Goal: Task Accomplishment & Management: Complete application form

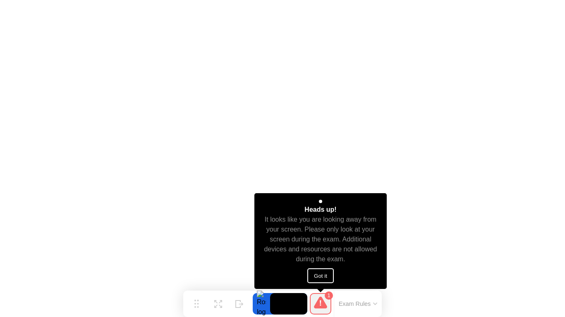
click at [332, 275] on button "Got it" at bounding box center [320, 276] width 26 height 15
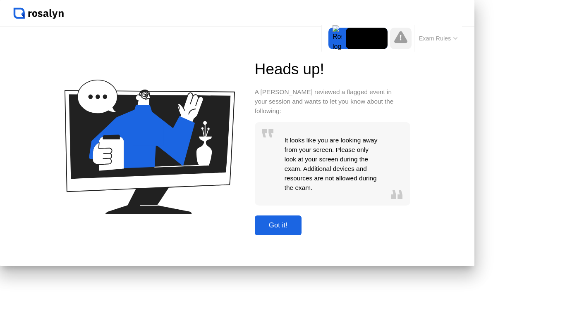
click at [299, 230] on div "Got it!" at bounding box center [278, 226] width 42 height 8
click at [301, 234] on button "Got it!" at bounding box center [278, 226] width 47 height 20
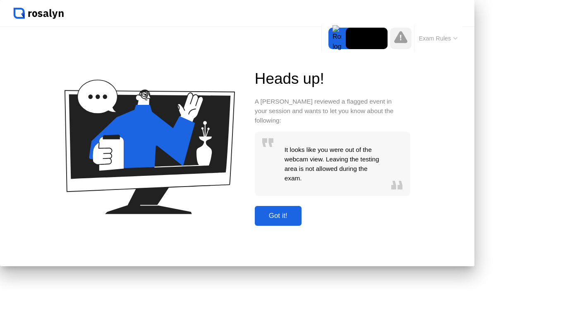
click at [301, 226] on button "Got it!" at bounding box center [278, 216] width 47 height 20
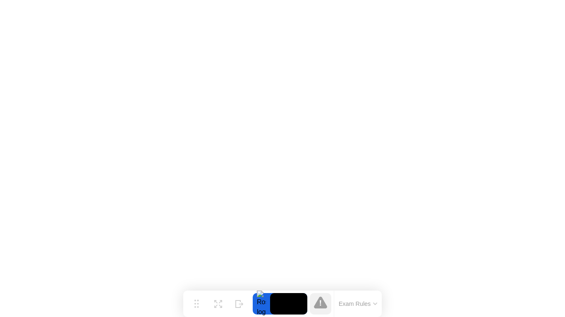
click at [348, 302] on button "Exam Rules" at bounding box center [358, 304] width 44 height 7
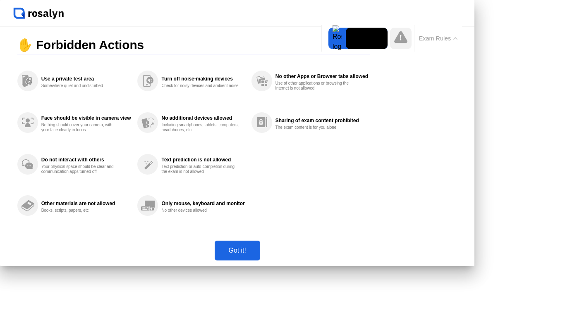
click at [260, 261] on button "Got it!" at bounding box center [237, 251] width 45 height 20
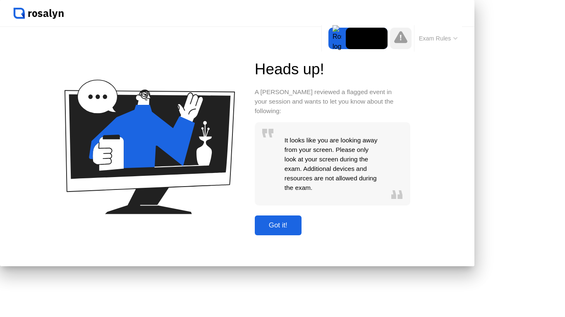
click at [299, 230] on div "Got it!" at bounding box center [278, 226] width 42 height 8
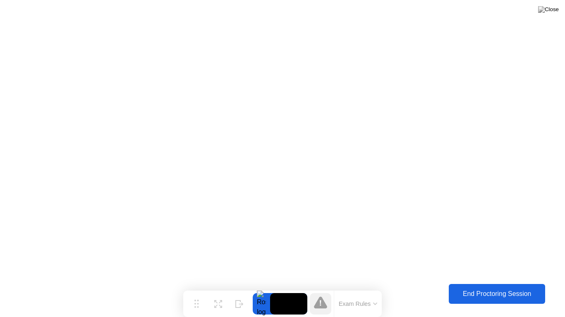
click at [493, 294] on div "End Proctoring Session" at bounding box center [497, 294] width 92 height 7
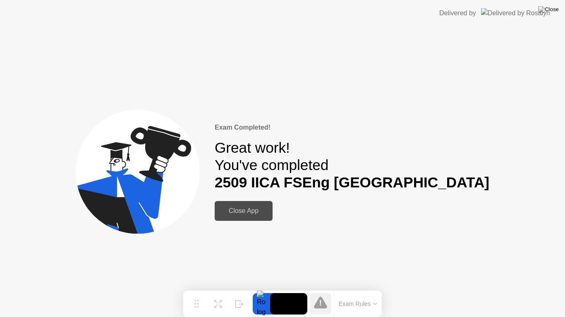
click at [270, 213] on div "Close App" at bounding box center [243, 211] width 53 height 7
click at [270, 209] on div "Close App" at bounding box center [243, 211] width 53 height 7
click at [270, 208] on div "Close App" at bounding box center [243, 211] width 53 height 7
click at [552, 10] on img at bounding box center [548, 9] width 21 height 7
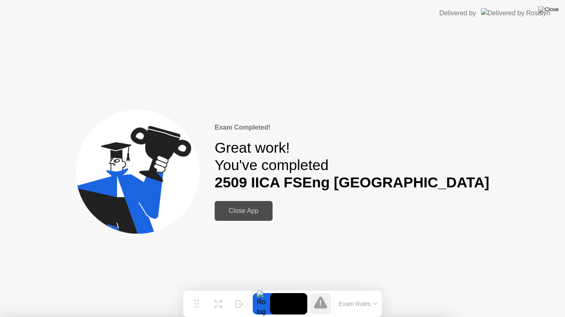
drag, startPoint x: 227, startPoint y: 144, endPoint x: 317, endPoint y: 143, distance: 89.3
click at [270, 215] on div "Close App" at bounding box center [243, 211] width 53 height 7
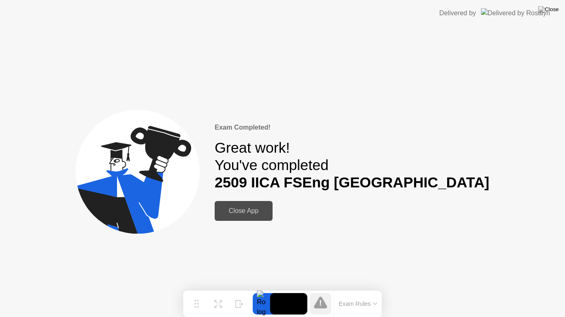
click at [313, 154] on div "Great work! You've completed 2509 IICA FSEng [GEOGRAPHIC_DATA]" at bounding box center [352, 165] width 274 height 52
click at [269, 301] on div at bounding box center [261, 304] width 17 height 21
click at [259, 302] on div at bounding box center [261, 304] width 17 height 21
click at [225, 308] on div "Expand" at bounding box center [217, 310] width 15 height 5
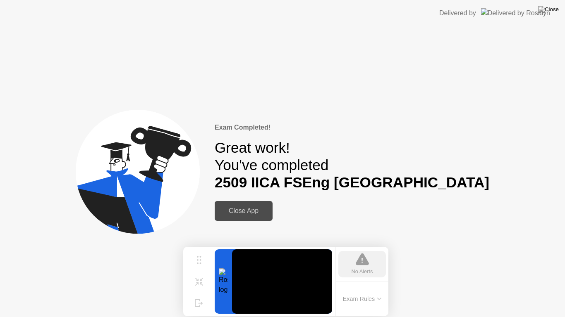
click at [373, 258] on div "No Alerts" at bounding box center [362, 264] width 48 height 26
click at [364, 266] on icon at bounding box center [362, 260] width 13 height 12
click at [190, 278] on button "Shrink" at bounding box center [198, 281] width 21 height 21
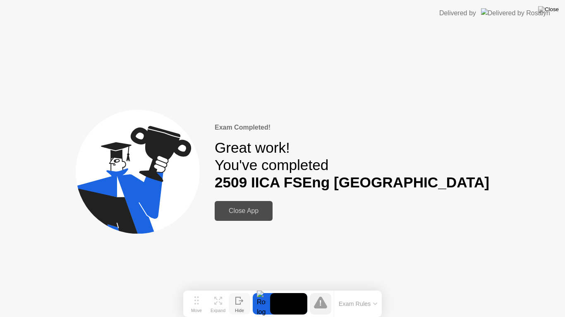
click at [239, 308] on div "Hide" at bounding box center [239, 310] width 9 height 5
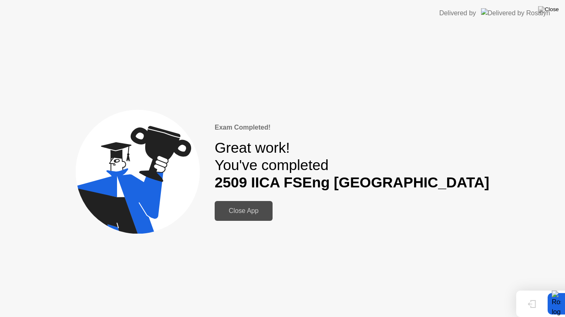
click at [270, 215] on div "Close App" at bounding box center [243, 211] width 53 height 7
drag, startPoint x: 535, startPoint y: 12, endPoint x: 522, endPoint y: 12, distance: 13.6
click at [535, 12] on img at bounding box center [515, 13] width 69 height 10
drag, startPoint x: 463, startPoint y: 10, endPoint x: 334, endPoint y: 133, distance: 179.0
click at [463, 10] on header "Delivered by" at bounding box center [282, 13] width 565 height 26
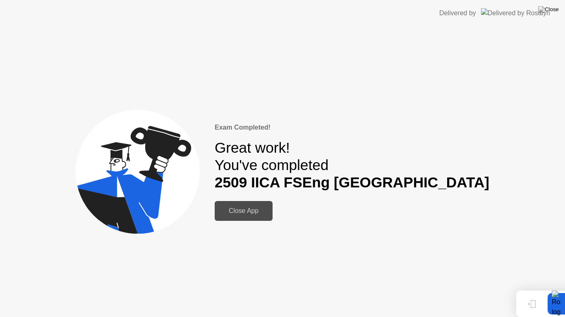
click at [561, 305] on div at bounding box center [555, 304] width 17 height 21
click at [555, 307] on div at bounding box center [555, 304] width 17 height 21
click at [529, 308] on div "Show" at bounding box center [531, 310] width 11 height 5
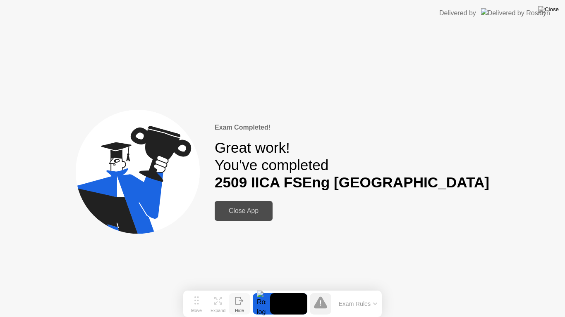
click at [239, 310] on div "Hide" at bounding box center [239, 310] width 9 height 5
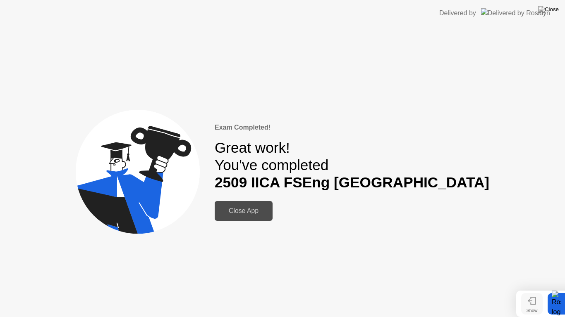
click at [534, 309] on div "Show" at bounding box center [531, 310] width 11 height 5
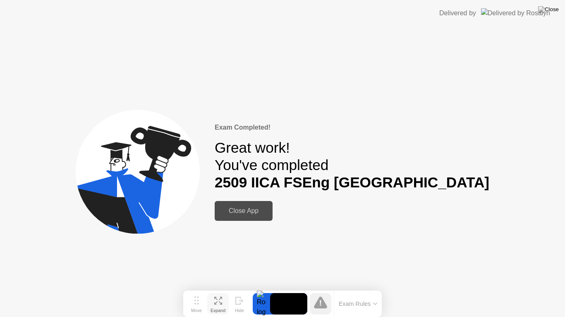
click at [215, 308] on div "Expand" at bounding box center [217, 310] width 15 height 5
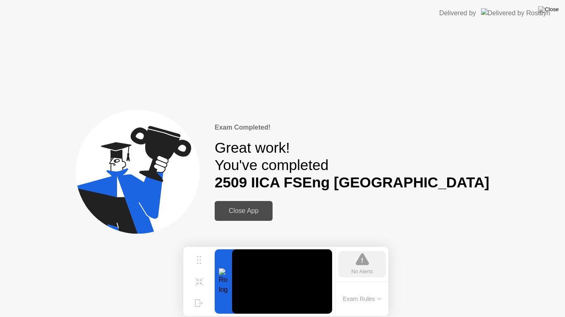
click at [223, 279] on div at bounding box center [223, 282] width 17 height 64
click at [293, 290] on video at bounding box center [282, 282] width 100 height 64
click at [358, 303] on button "Exam Rules" at bounding box center [362, 299] width 44 height 7
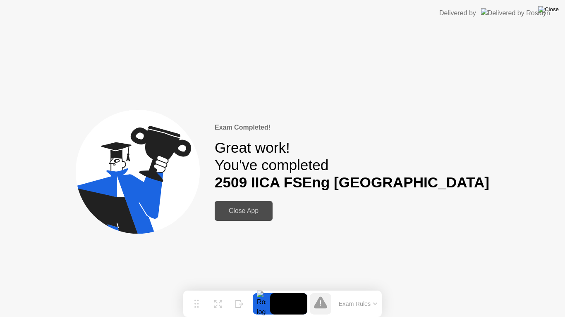
click at [555, 10] on img at bounding box center [548, 9] width 21 height 7
click at [270, 215] on div "Close App" at bounding box center [243, 211] width 53 height 7
click at [553, 8] on img at bounding box center [548, 9] width 21 height 7
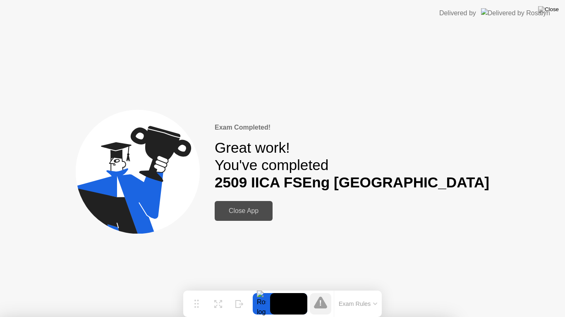
click at [296, 317] on div at bounding box center [282, 317] width 565 height 0
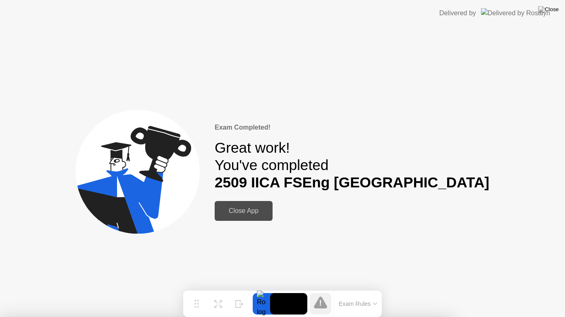
click at [339, 317] on div at bounding box center [282, 317] width 565 height 0
drag, startPoint x: 314, startPoint y: 305, endPoint x: 276, endPoint y: 309, distance: 38.3
click at [314, 305] on icon at bounding box center [320, 302] width 13 height 13
drag, startPoint x: 275, startPoint y: 309, endPoint x: 264, endPoint y: 309, distance: 11.6
click at [274, 309] on video at bounding box center [288, 304] width 37 height 21
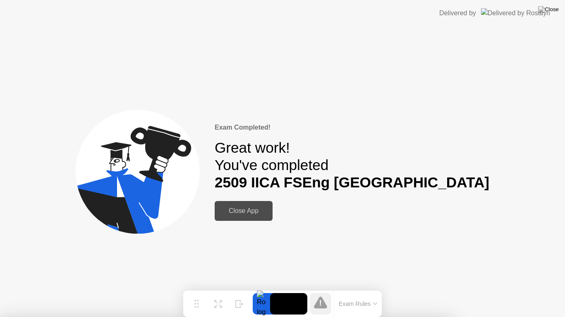
click at [257, 307] on div at bounding box center [261, 304] width 17 height 21
click at [270, 214] on div "Close App" at bounding box center [243, 211] width 53 height 7
drag, startPoint x: 296, startPoint y: 121, endPoint x: 393, endPoint y: 189, distance: 118.4
click at [391, 189] on div "Exam Completed! Great work! You've completed [STREET_ADDRESS] Close App" at bounding box center [282, 171] width 565 height 291
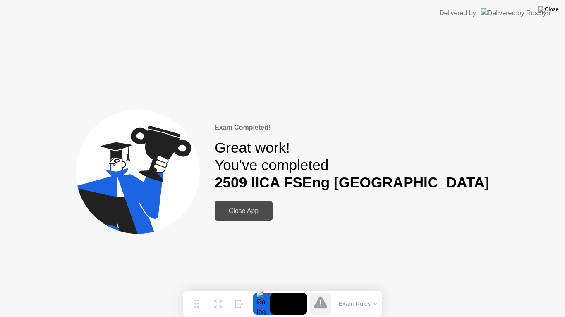
click at [393, 189] on b "2509 IICA FSEng [GEOGRAPHIC_DATA]" at bounding box center [352, 182] width 274 height 16
click at [555, 13] on img at bounding box center [548, 9] width 21 height 7
click at [241, 311] on div "Hide" at bounding box center [239, 310] width 9 height 5
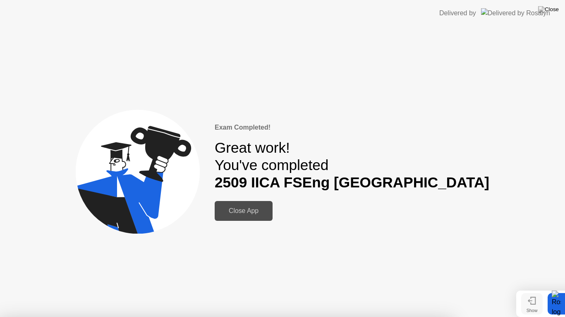
click at [534, 299] on icon at bounding box center [531, 301] width 8 height 8
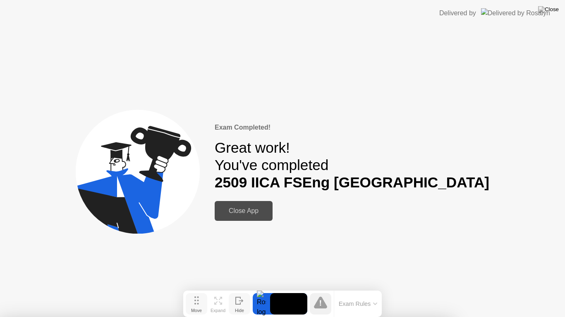
click at [199, 303] on button "Move" at bounding box center [196, 304] width 21 height 21
click at [363, 309] on div "Exam Rules" at bounding box center [358, 304] width 48 height 26
click at [553, 7] on img at bounding box center [548, 9] width 21 height 7
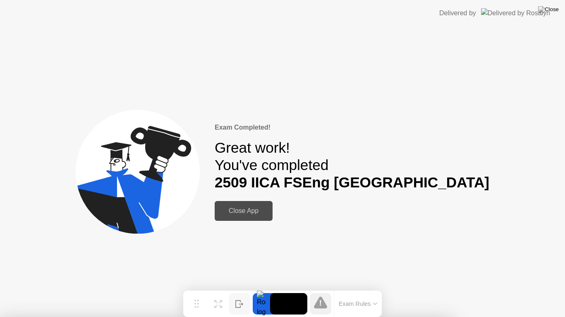
click at [331, 225] on div "Exam Completed! Great work! You've completed [STREET_ADDRESS] Close App" at bounding box center [282, 171] width 565 height 291
click at [270, 215] on div "Close App" at bounding box center [243, 211] width 53 height 7
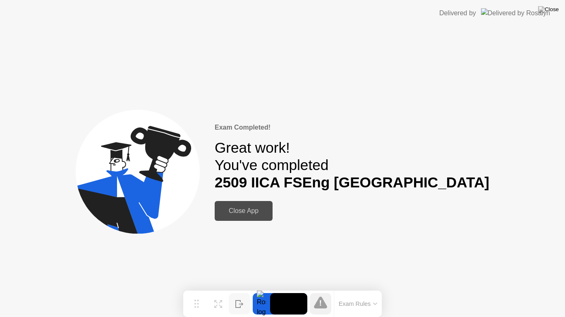
click at [299, 112] on div "Exam Completed! Great work! You've completed [STREET_ADDRESS] Close App" at bounding box center [282, 171] width 565 height 291
click at [556, 8] on img at bounding box center [548, 9] width 21 height 7
click at [318, 306] on icon at bounding box center [320, 303] width 13 height 12
drag, startPoint x: 309, startPoint y: 165, endPoint x: 307, endPoint y: 175, distance: 10.1
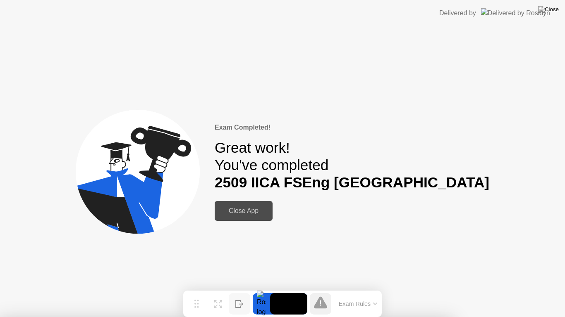
click at [307, 175] on b "2509 IICA FSEng [GEOGRAPHIC_DATA]" at bounding box center [352, 182] width 274 height 16
click at [270, 215] on div "Close App" at bounding box center [243, 211] width 53 height 7
click at [270, 214] on div "Close App" at bounding box center [243, 211] width 53 height 7
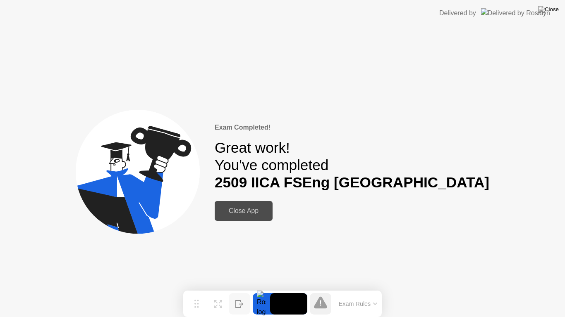
drag, startPoint x: 382, startPoint y: 207, endPoint x: 440, endPoint y: 113, distance: 110.8
click at [386, 203] on div "Exam Completed! Great work! You've completed [STREET_ADDRESS] Close App" at bounding box center [352, 172] width 274 height 99
click at [468, 0] on div "Delivered by" at bounding box center [494, 13] width 111 height 26
drag, startPoint x: 198, startPoint y: 168, endPoint x: 285, endPoint y: 317, distance: 172.3
click at [291, 317] on body "Delivered by Exam Completed! Great work! You've completed [STREET_ADDRESS] Clos…" at bounding box center [282, 158] width 565 height 317
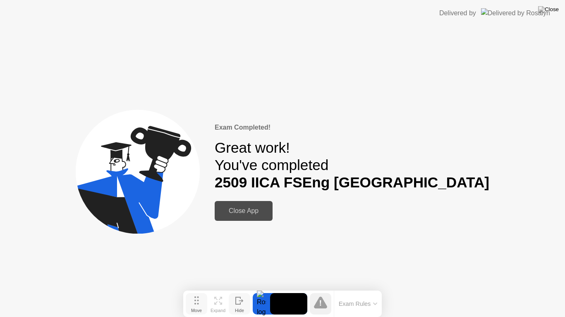
click at [198, 301] on circle at bounding box center [198, 301] width 2 height 2
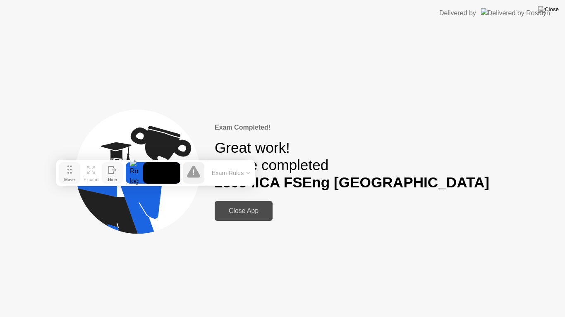
drag, startPoint x: 195, startPoint y: 305, endPoint x: 47, endPoint y: 148, distance: 215.8
click at [64, 177] on div "Move" at bounding box center [69, 179] width 11 height 5
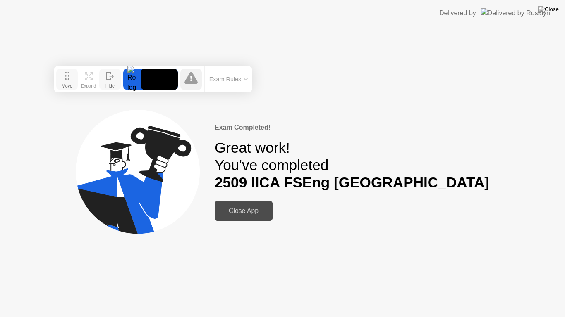
drag, startPoint x: 50, startPoint y: 146, endPoint x: 88, endPoint y: 42, distance: 110.9
click at [69, 72] on icon at bounding box center [67, 76] width 5 height 8
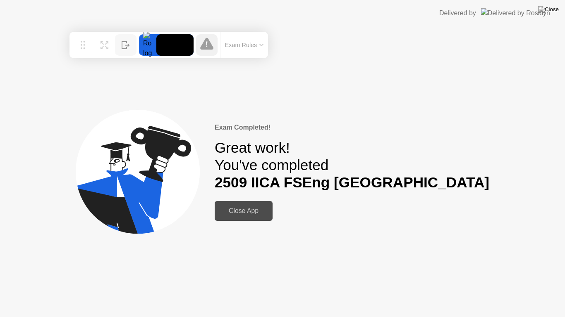
click at [334, 137] on div "Exam Completed! Great work! You've completed [STREET_ADDRESS] Close App" at bounding box center [352, 172] width 274 height 99
click at [534, 39] on div "Exam Completed! Great work! You've completed [STREET_ADDRESS] Close App" at bounding box center [282, 171] width 565 height 291
click at [556, 13] on img at bounding box center [548, 9] width 21 height 7
click at [309, 317] on div at bounding box center [282, 317] width 565 height 0
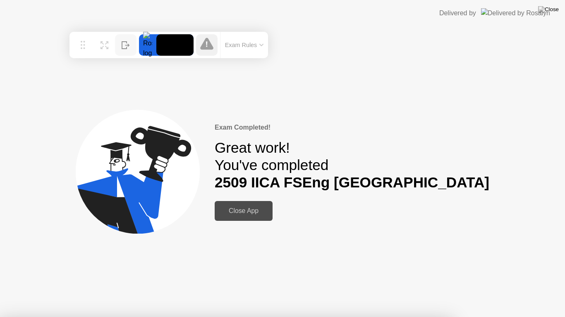
click at [308, 317] on div at bounding box center [282, 317] width 565 height 0
click at [247, 45] on button "Exam Rules" at bounding box center [244, 44] width 44 height 7
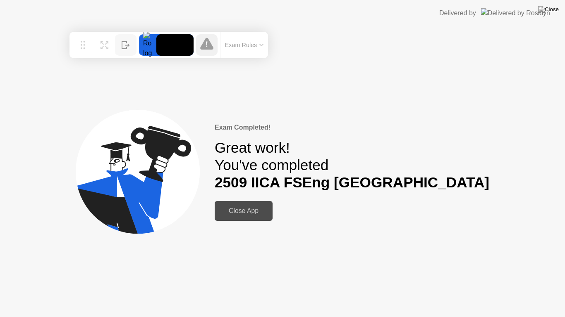
click at [547, 10] on button at bounding box center [548, 9] width 25 height 11
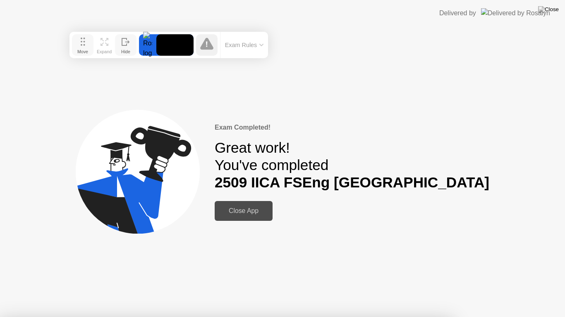
click at [85, 43] on icon at bounding box center [83, 42] width 5 height 8
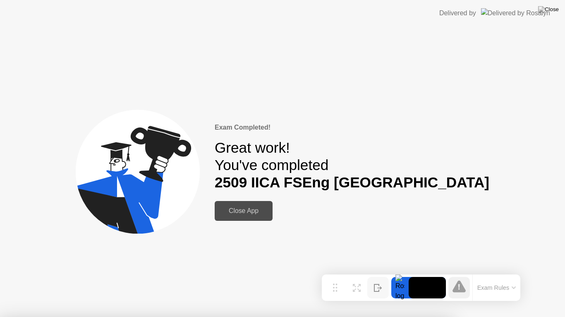
drag, startPoint x: 81, startPoint y: 44, endPoint x: 310, endPoint y: 251, distance: 309.4
click at [334, 291] on icon at bounding box center [335, 288] width 5 height 8
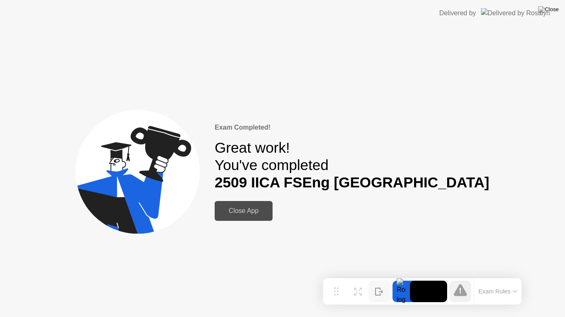
drag, startPoint x: 492, startPoint y: 294, endPoint x: 448, endPoint y: 294, distance: 44.2
click at [492, 294] on button "Exam Rules" at bounding box center [498, 291] width 44 height 7
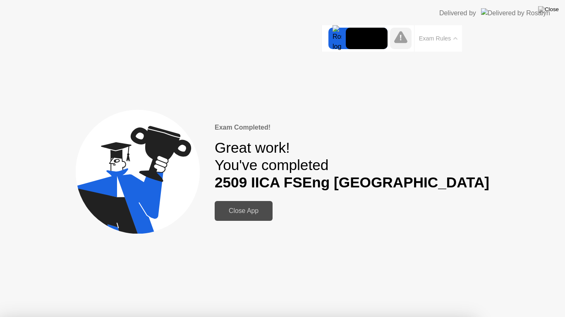
drag, startPoint x: 151, startPoint y: 102, endPoint x: 131, endPoint y: 99, distance: 20.0
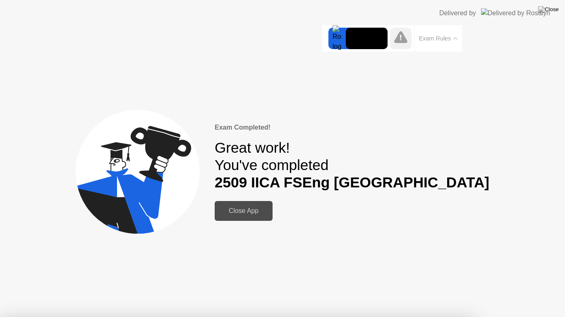
drag, startPoint x: 96, startPoint y: 180, endPoint x: 224, endPoint y: 232, distance: 137.9
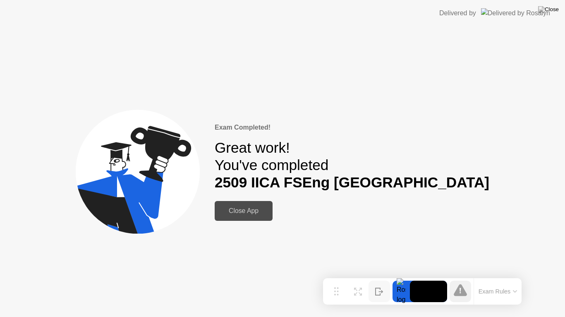
click at [553, 5] on button at bounding box center [548, 9] width 25 height 11
click at [550, 8] on img at bounding box center [548, 9] width 21 height 7
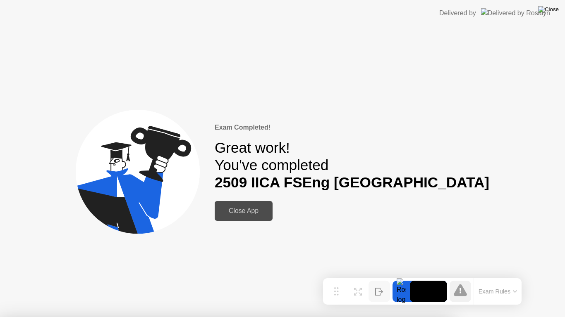
click at [550, 8] on img at bounding box center [548, 9] width 21 height 7
click at [270, 208] on div "Close App" at bounding box center [243, 211] width 53 height 7
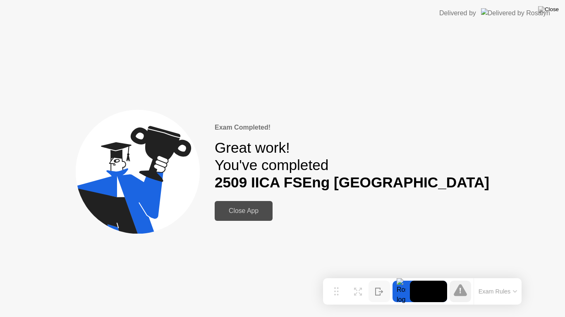
click at [378, 284] on button "Hide" at bounding box center [378, 291] width 21 height 21
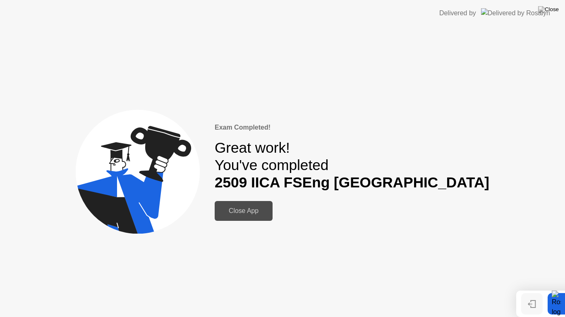
click at [526, 305] on button "Show" at bounding box center [531, 304] width 21 height 21
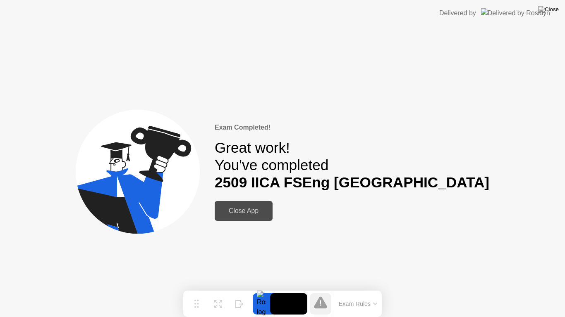
click at [363, 308] on button "Exam Rules" at bounding box center [358, 304] width 44 height 7
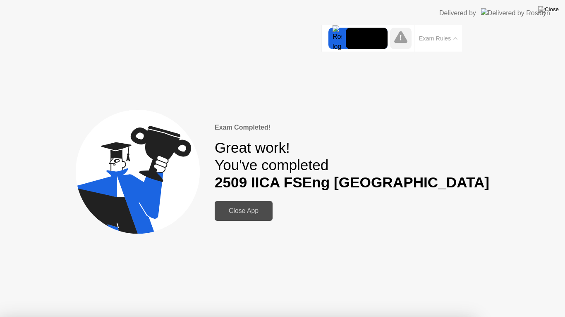
click at [334, 37] on div at bounding box center [336, 38] width 17 height 21
drag, startPoint x: 80, startPoint y: 31, endPoint x: 360, endPoint y: 71, distance: 283.1
click at [434, 39] on button "Exam Rules" at bounding box center [438, 38] width 44 height 7
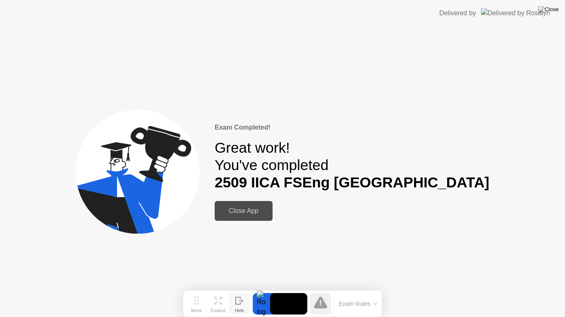
click at [236, 305] on icon at bounding box center [238, 301] width 5 height 7
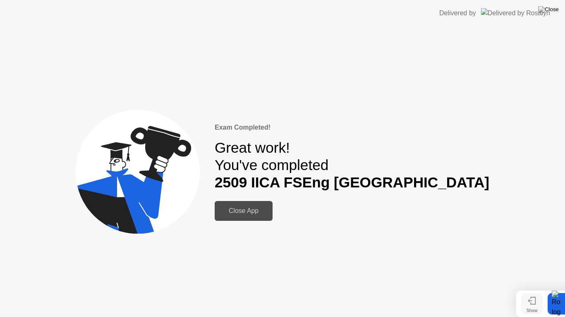
click at [270, 209] on div "Close App" at bounding box center [243, 211] width 53 height 7
drag, startPoint x: 250, startPoint y: 56, endPoint x: 0, endPoint y: 0, distance: 256.2
click at [0, 0] on app-layout-with-logo "Delivered by Exam Completed! Great work! You've completed [STREET_ADDRESS] Clos…" at bounding box center [282, 158] width 565 height 317
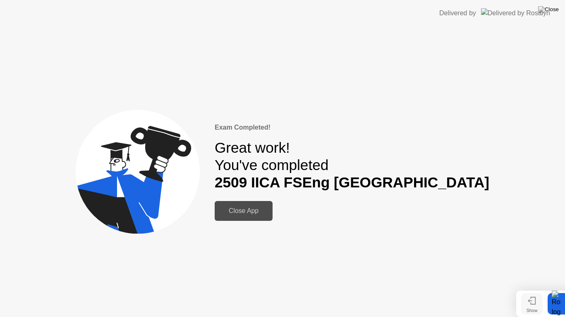
drag, startPoint x: 8, startPoint y: 0, endPoint x: 554, endPoint y: 56, distance: 548.1
click at [564, 107] on app-layout-with-logo "Delivered by Exam Completed! Great work! You've completed [STREET_ADDRESS] Clos…" at bounding box center [282, 158] width 565 height 317
click at [552, 9] on img at bounding box center [548, 9] width 21 height 7
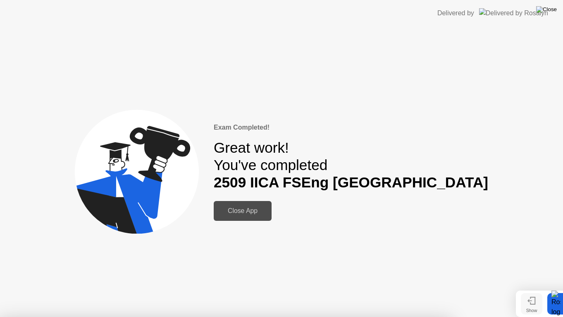
click at [552, 9] on img at bounding box center [546, 9] width 21 height 7
click at [551, 8] on img at bounding box center [546, 9] width 21 height 7
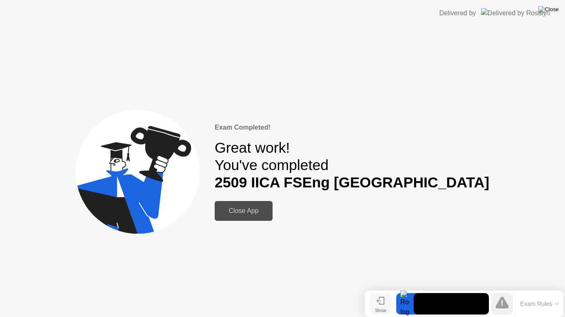
click at [556, 9] on img at bounding box center [548, 9] width 21 height 7
